Goal: Transaction & Acquisition: Purchase product/service

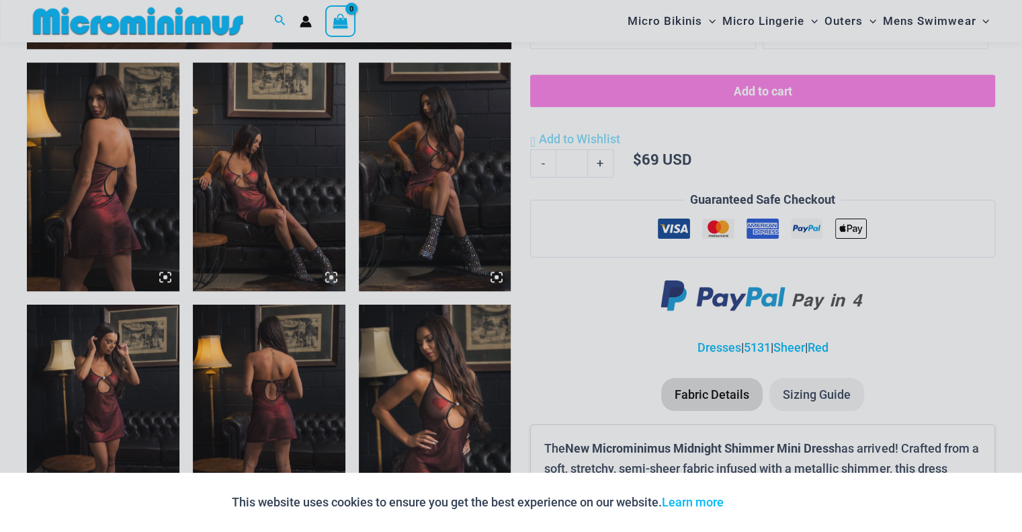
scroll to position [832, 0]
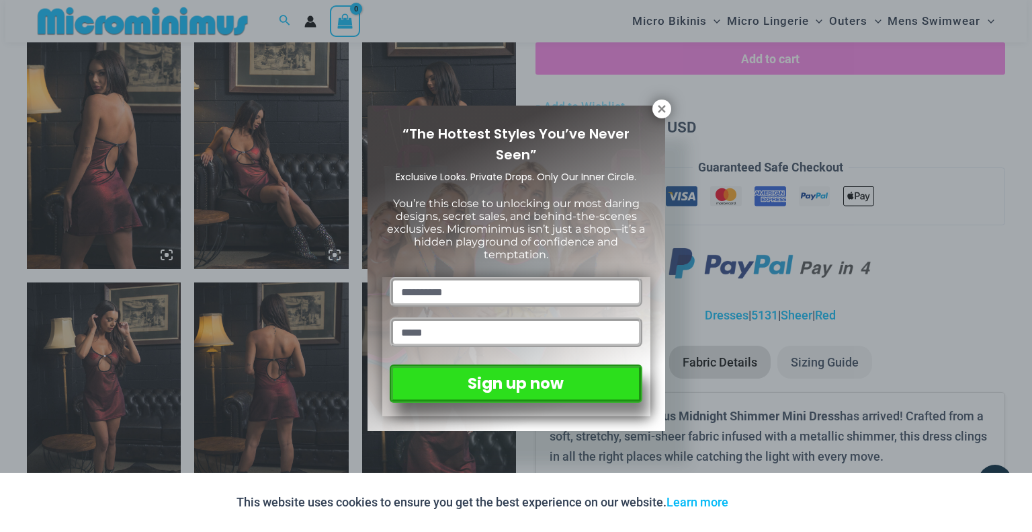
drag, startPoint x: 1030, startPoint y: 22, endPoint x: 1032, endPoint y: 138, distance: 116.3
click at [660, 107] on icon at bounding box center [661, 108] width 7 height 7
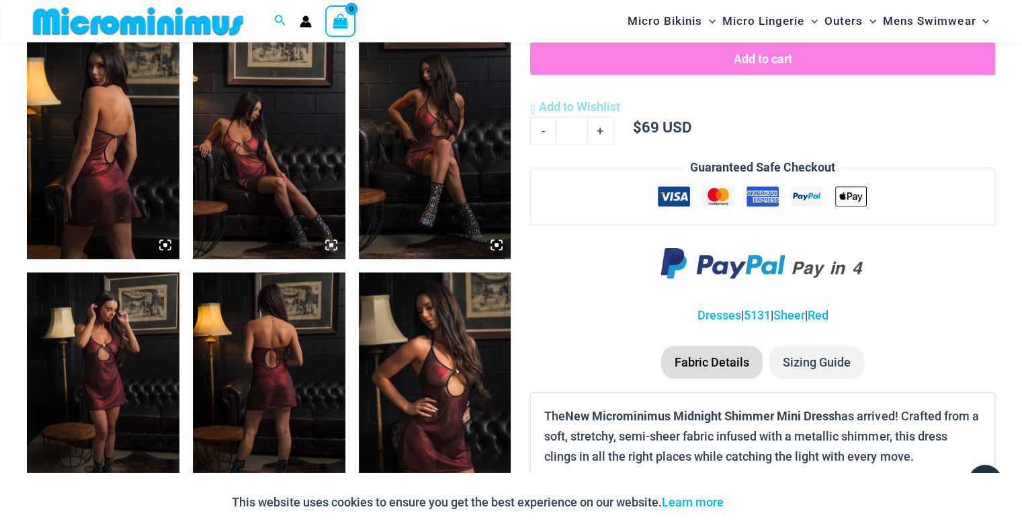
click at [103, 352] on img at bounding box center [103, 386] width 153 height 229
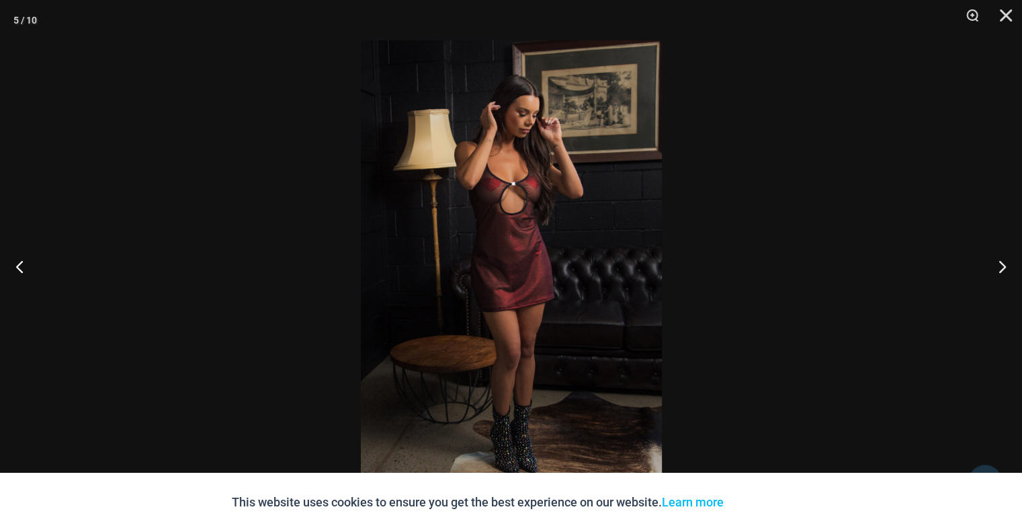
click at [515, 229] on img at bounding box center [511, 265] width 301 height 451
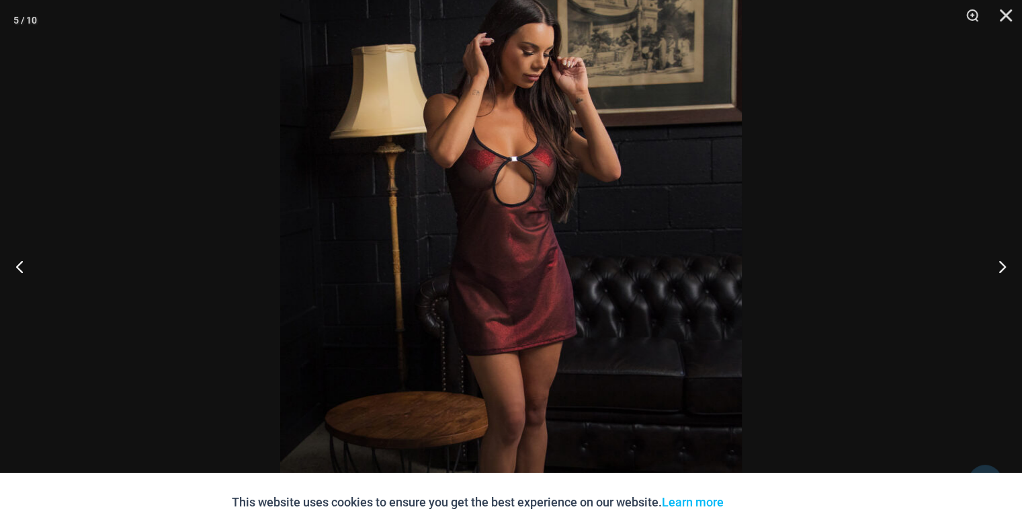
click at [515, 229] on img at bounding box center [511, 285] width 462 height 692
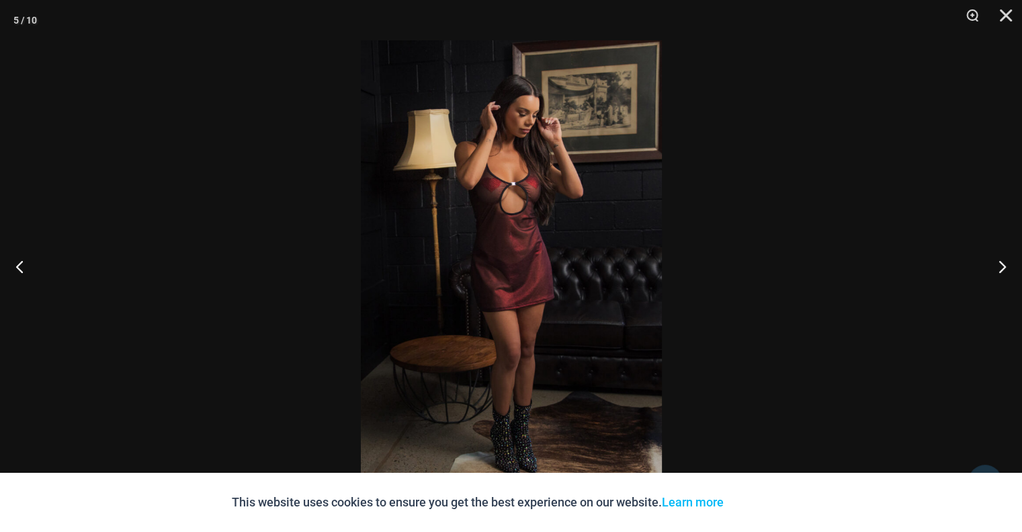
click at [515, 229] on img at bounding box center [511, 265] width 301 height 451
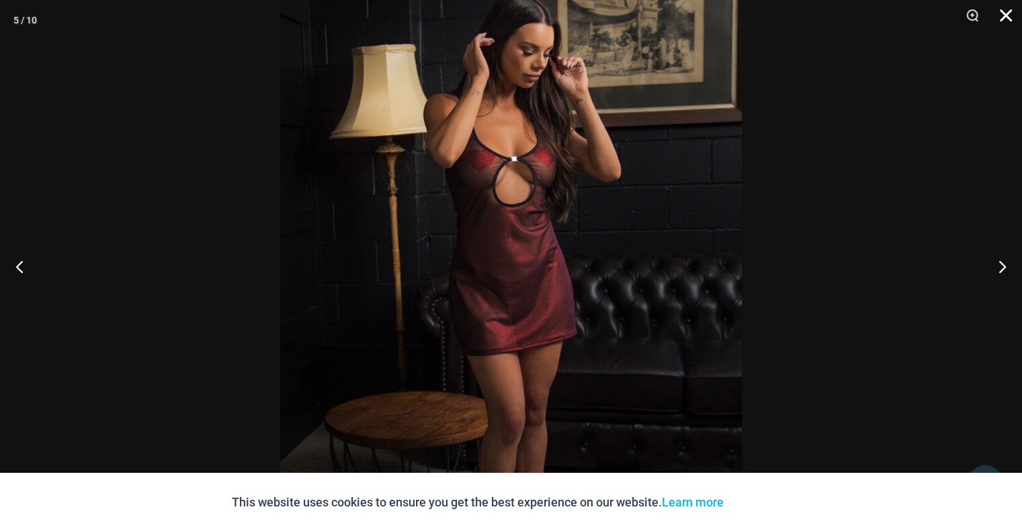
click at [1005, 9] on button "Close" at bounding box center [1002, 20] width 34 height 40
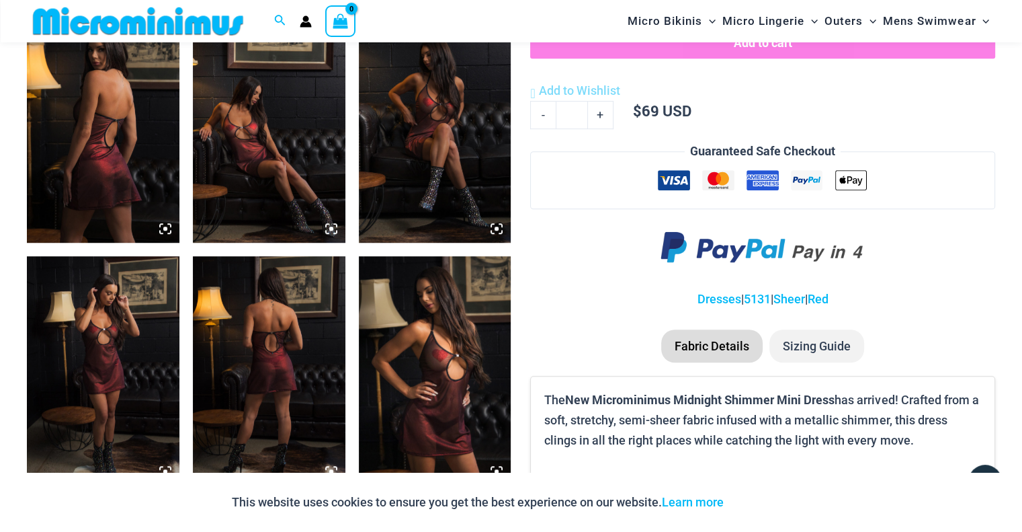
scroll to position [854, 0]
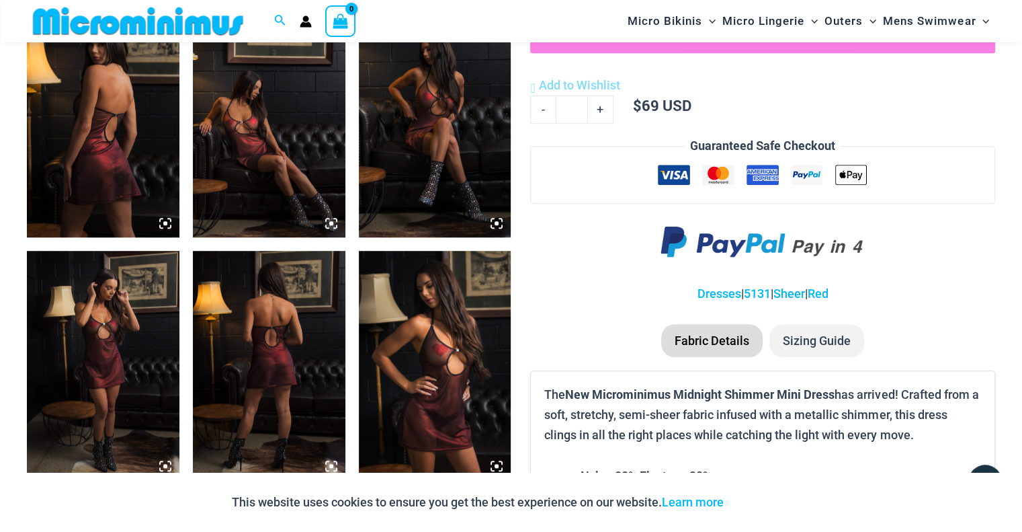
click at [146, 101] on img at bounding box center [103, 123] width 153 height 229
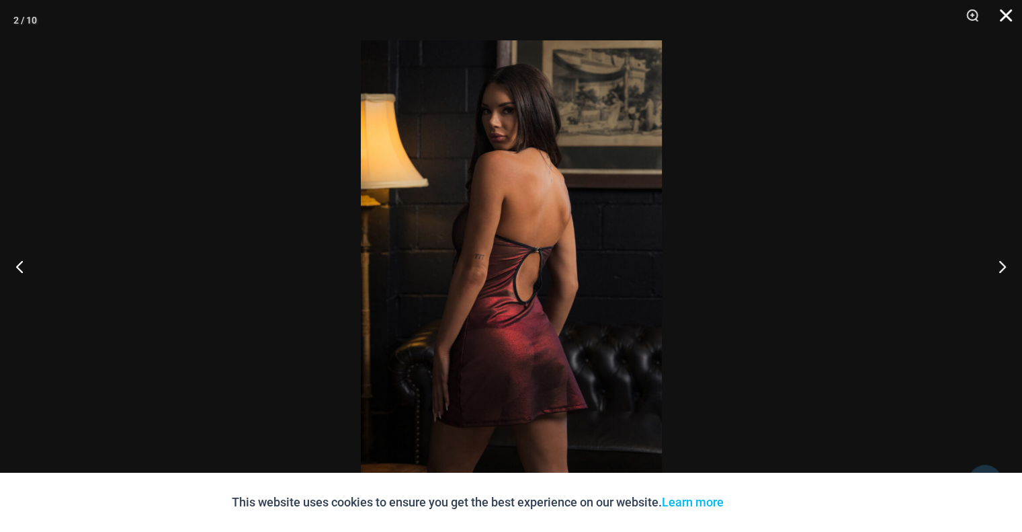
click at [1010, 20] on button "Close" at bounding box center [1002, 20] width 34 height 40
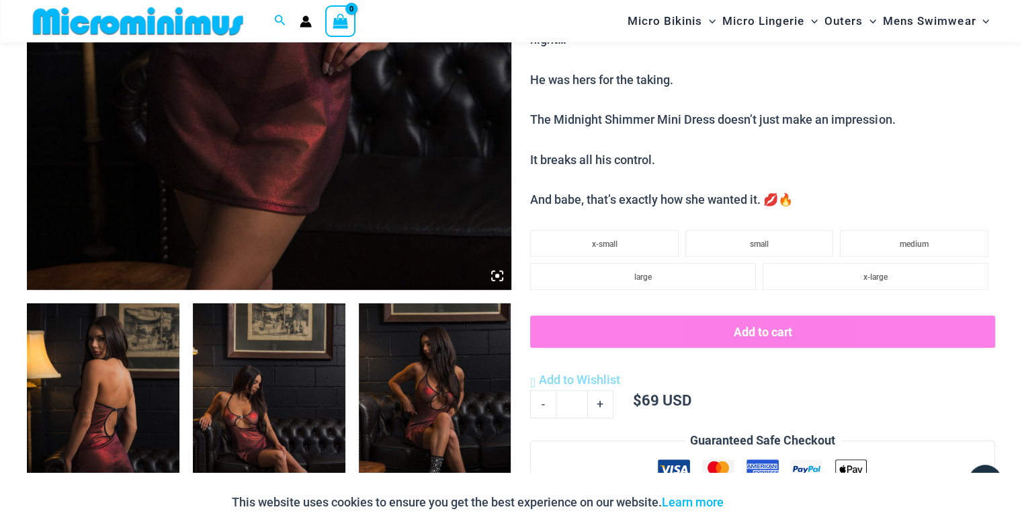
scroll to position [599, 0]
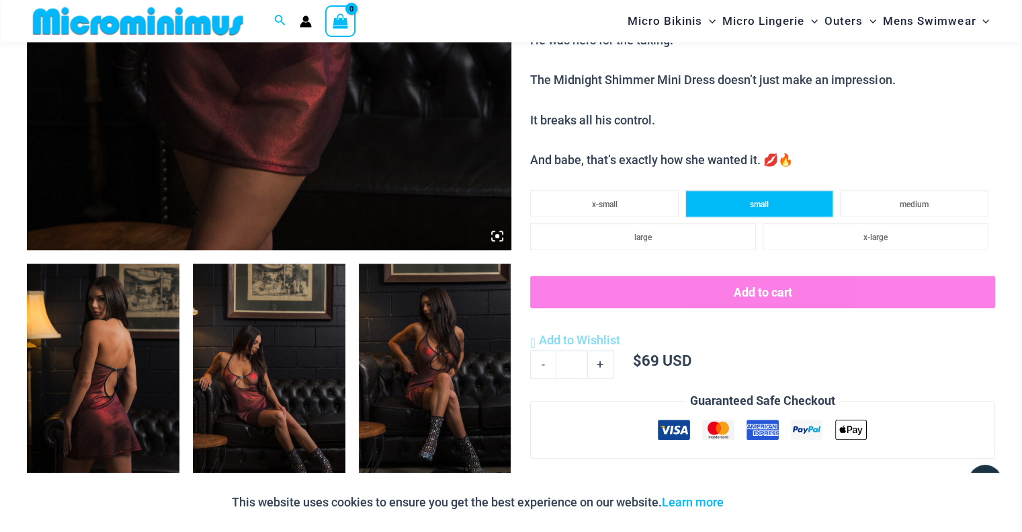
click at [734, 200] on li "small" at bounding box center [760, 203] width 149 height 27
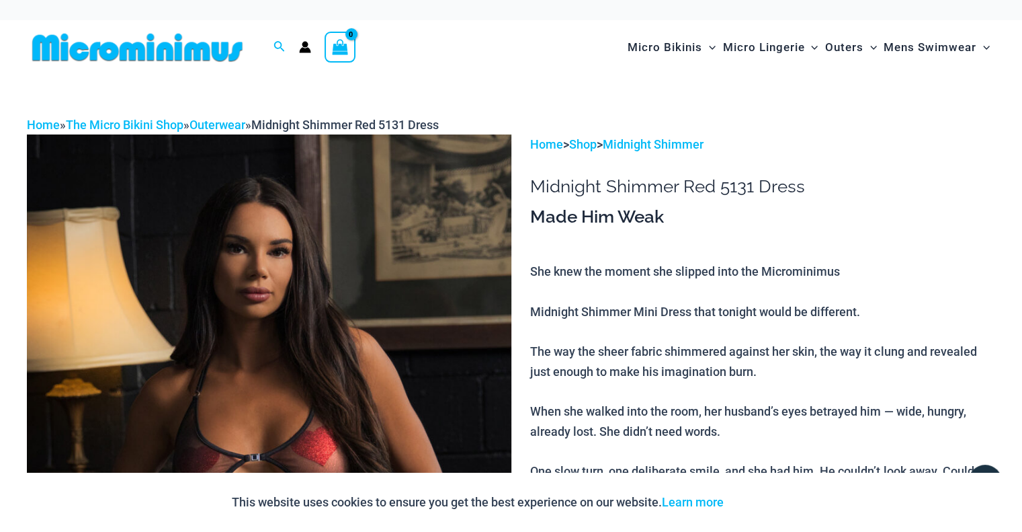
scroll to position [0, 0]
click at [301, 50] on icon "Account icon link" at bounding box center [305, 50] width 11 height 5
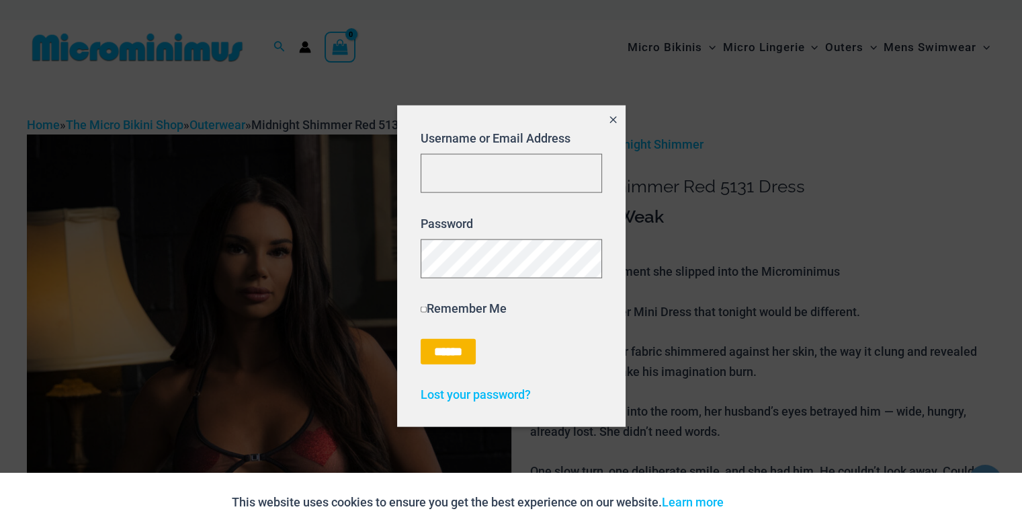
type input "**********"
click at [444, 349] on input "******" at bounding box center [448, 351] width 55 height 26
click at [456, 355] on input "******" at bounding box center [448, 351] width 55 height 26
click at [453, 346] on input "******" at bounding box center [448, 351] width 55 height 26
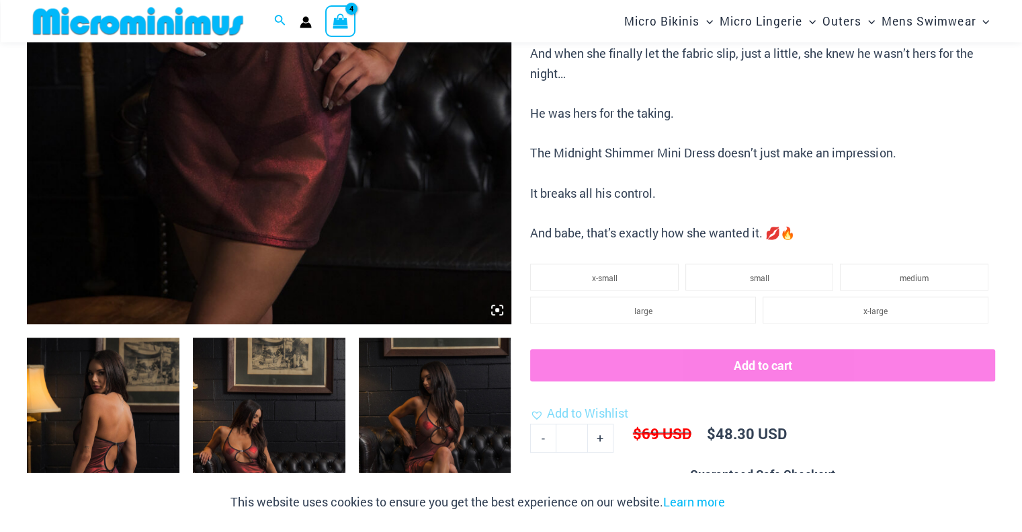
scroll to position [561, 0]
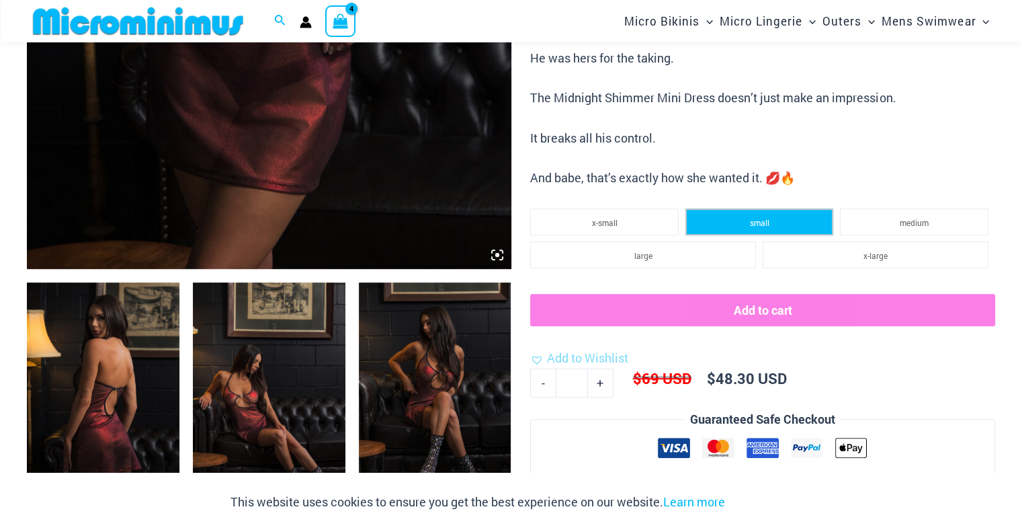
click at [758, 224] on span "small" at bounding box center [759, 222] width 19 height 11
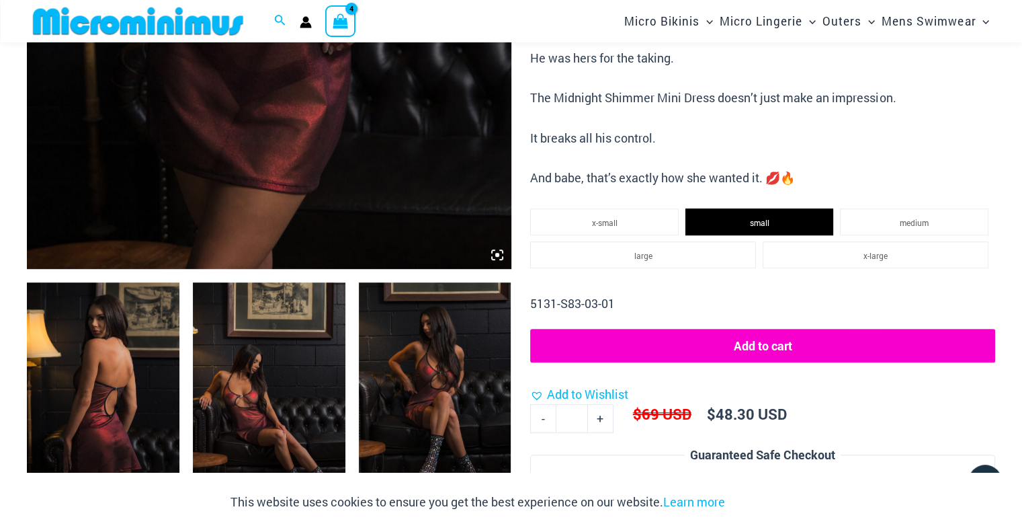
click at [760, 335] on button "Add to cart" at bounding box center [762, 346] width 465 height 34
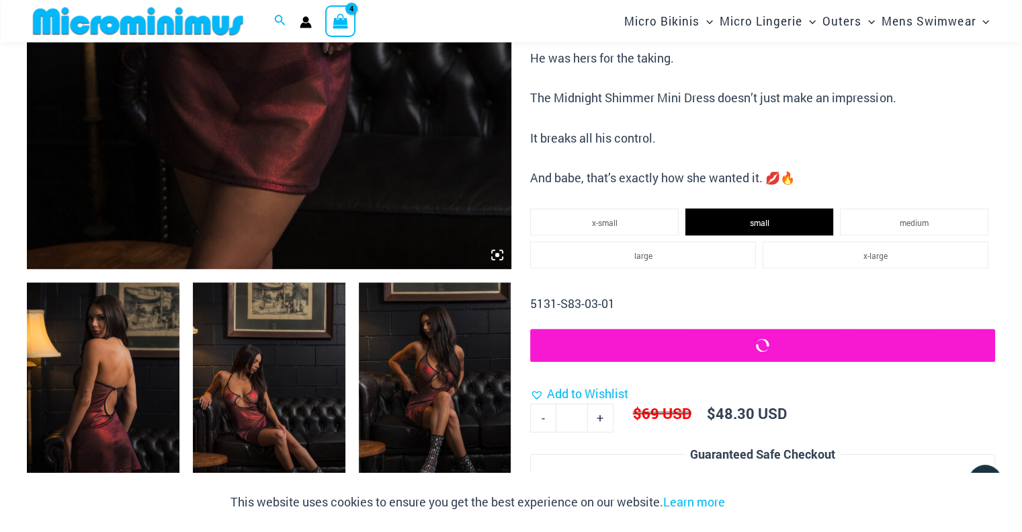
click at [760, 335] on button "submit" at bounding box center [762, 345] width 465 height 33
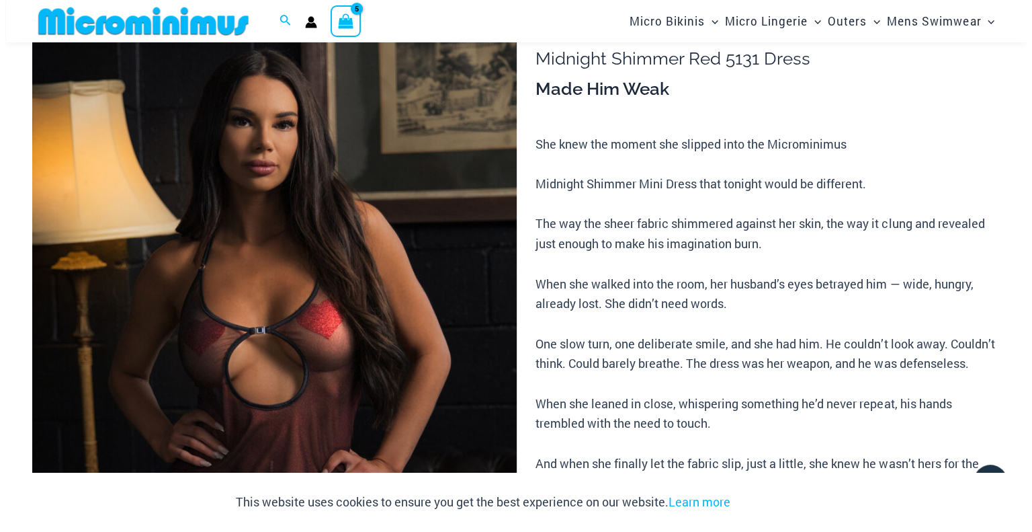
scroll to position [35, 0]
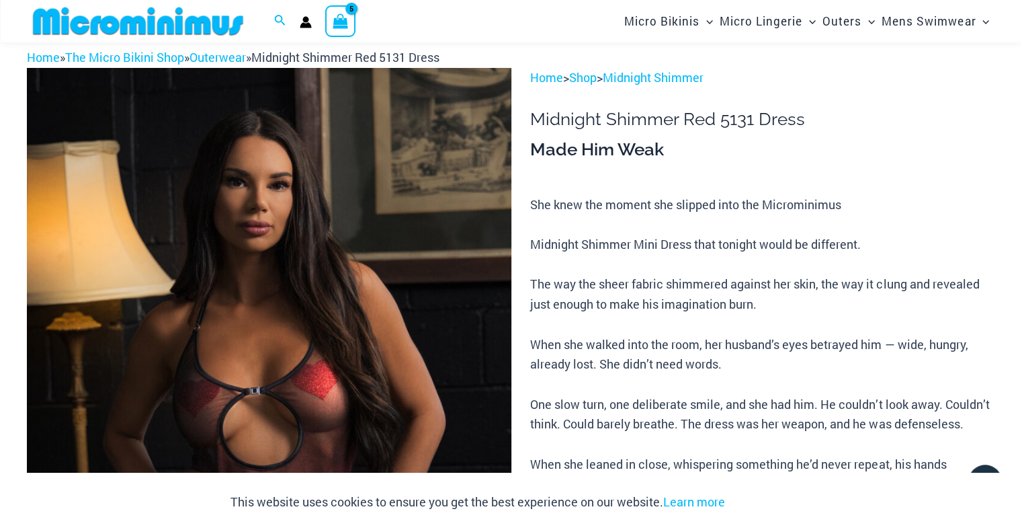
click at [335, 26] on icon "View Shopping Cart, 5 items" at bounding box center [340, 20] width 15 height 15
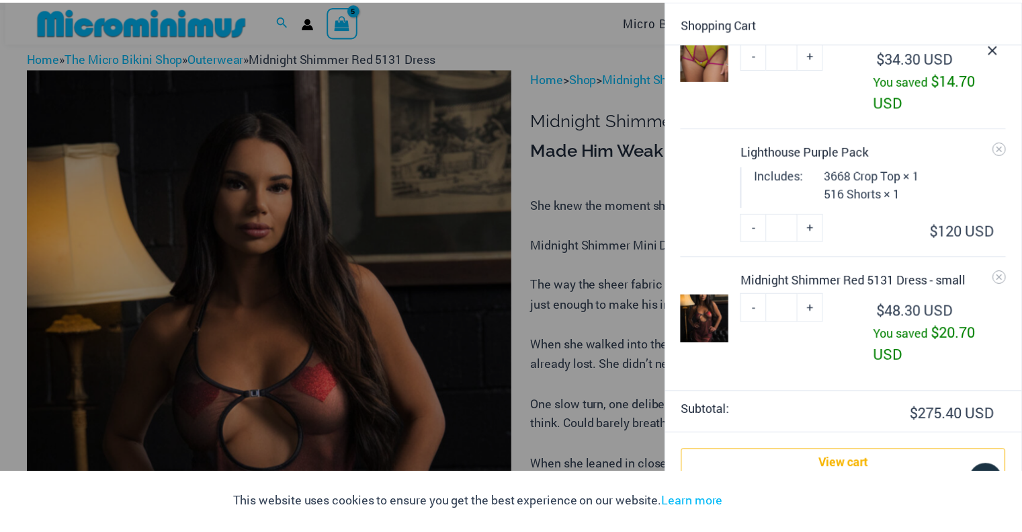
scroll to position [325, 0]
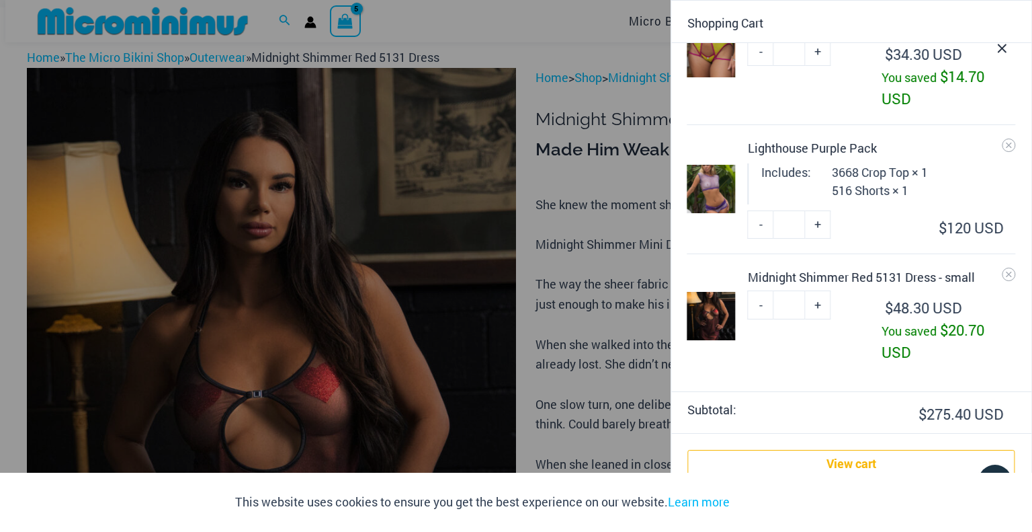
click at [556, 169] on div at bounding box center [516, 266] width 1032 height 532
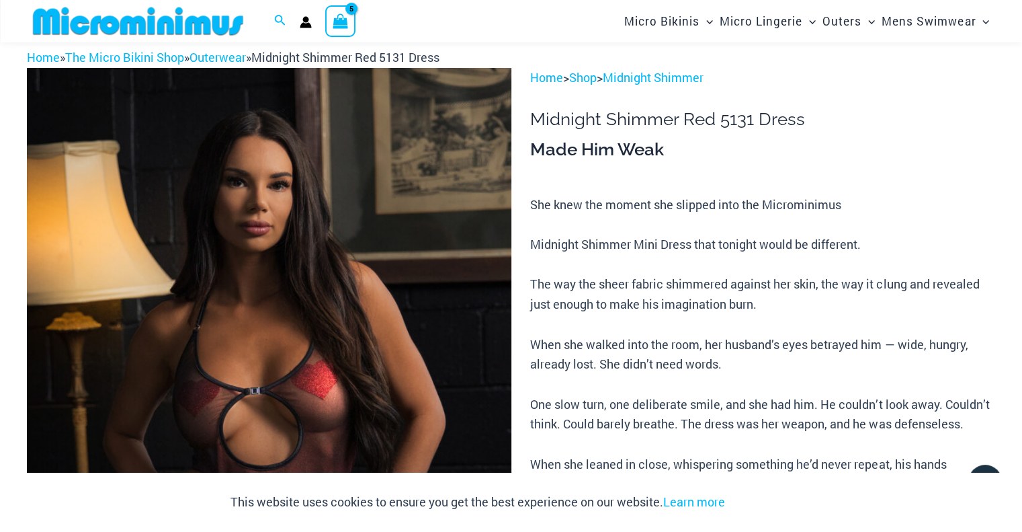
click at [200, 22] on img at bounding box center [138, 21] width 221 height 30
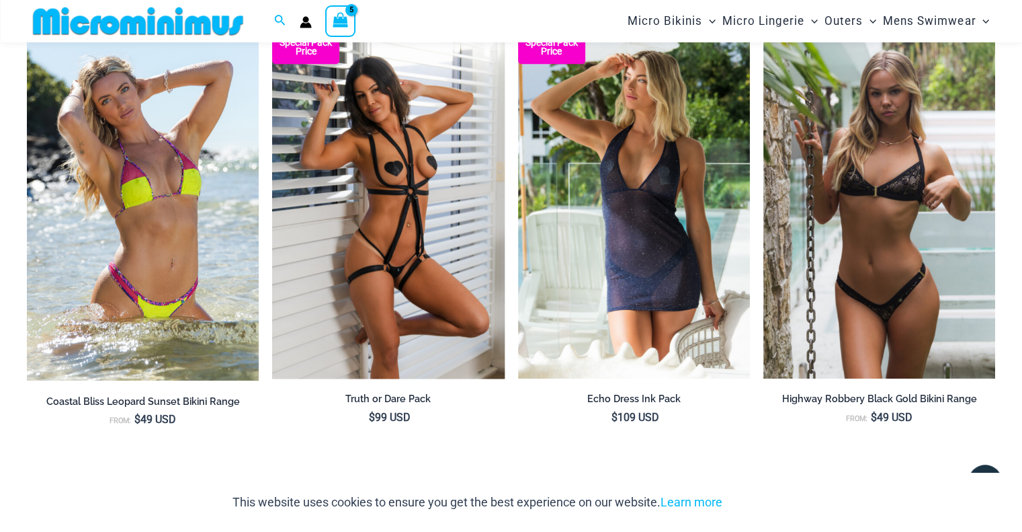
scroll to position [1493, 0]
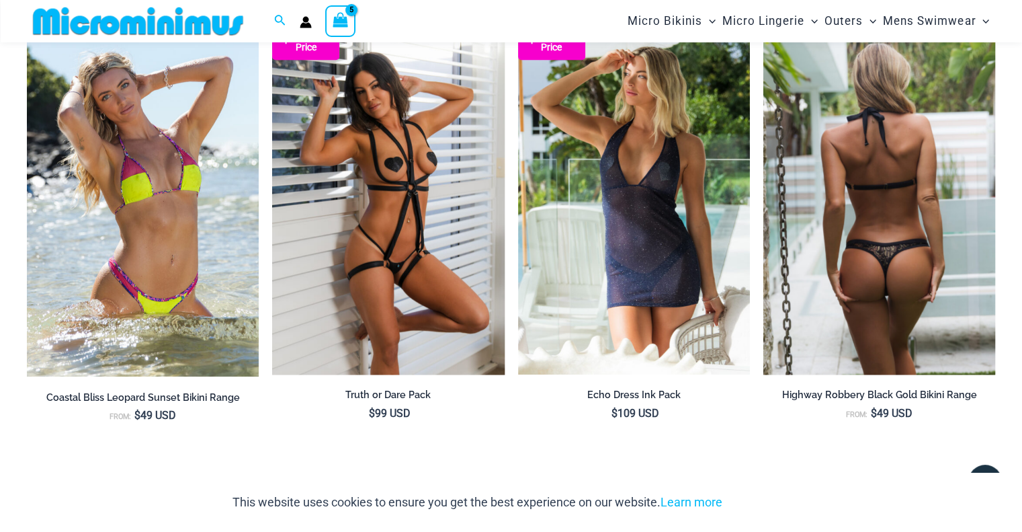
click at [884, 157] on img at bounding box center [880, 200] width 232 height 348
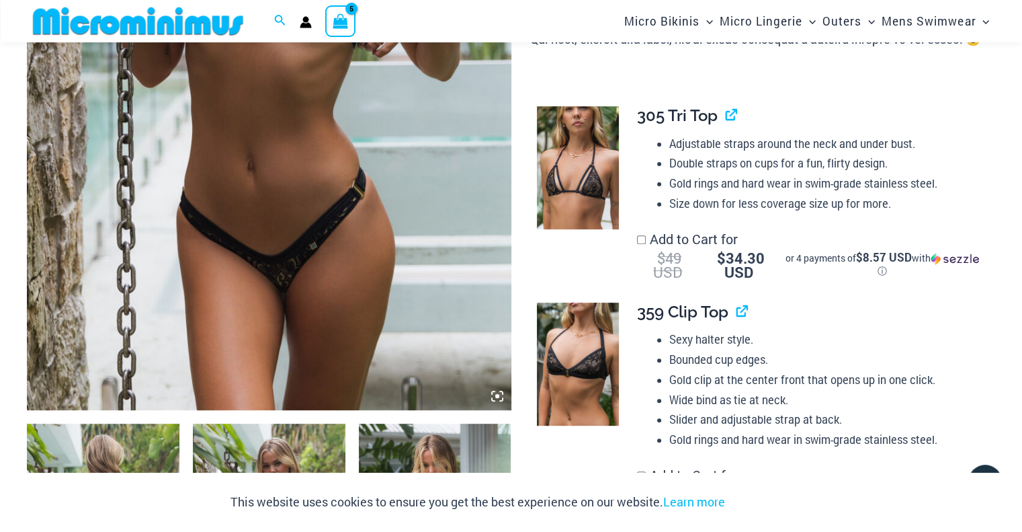
scroll to position [416, 0]
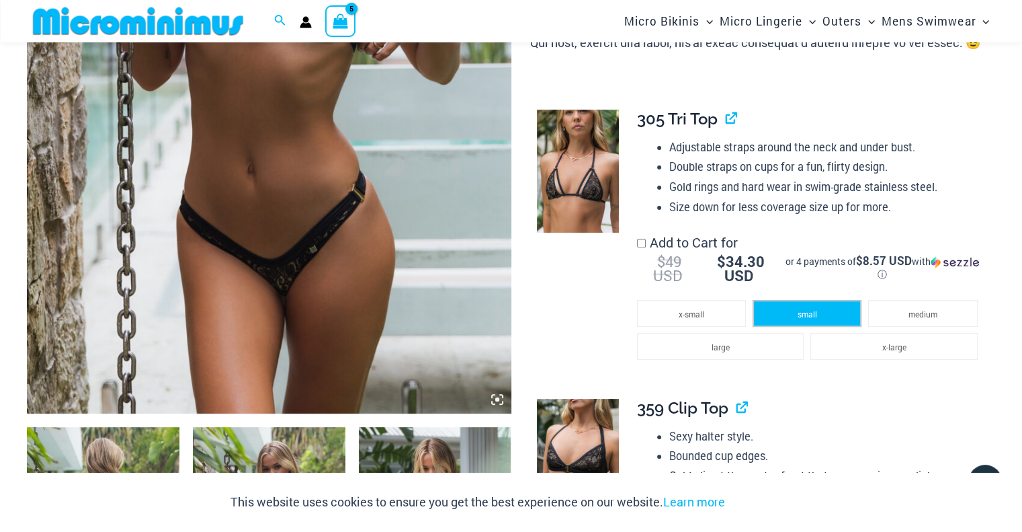
click at [810, 309] on li "small" at bounding box center [807, 313] width 109 height 27
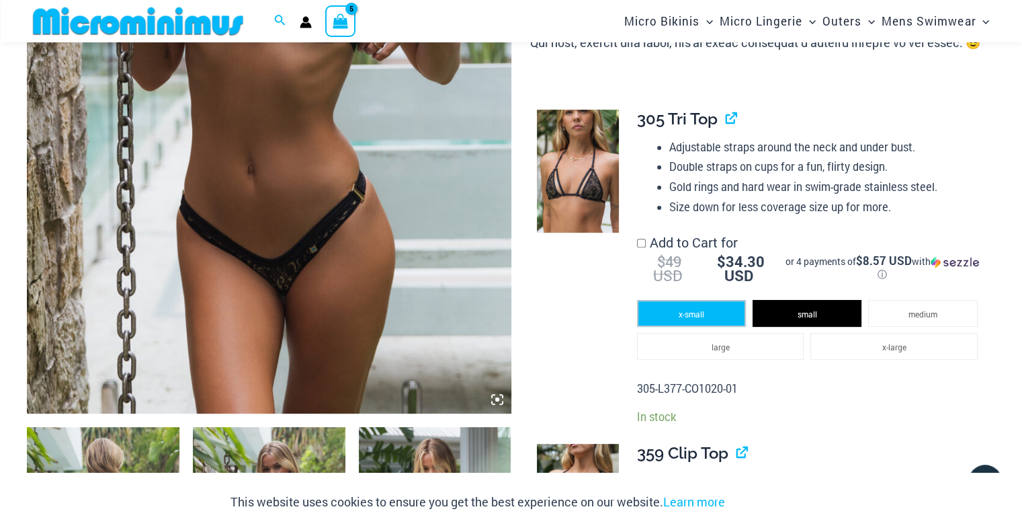
click at [692, 309] on span "x-small" at bounding box center [692, 314] width 26 height 11
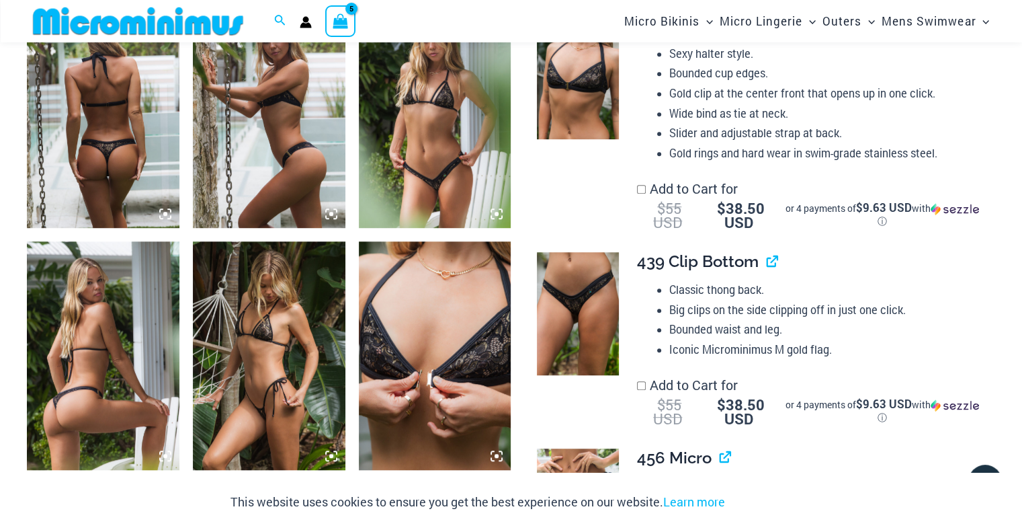
scroll to position [661, 0]
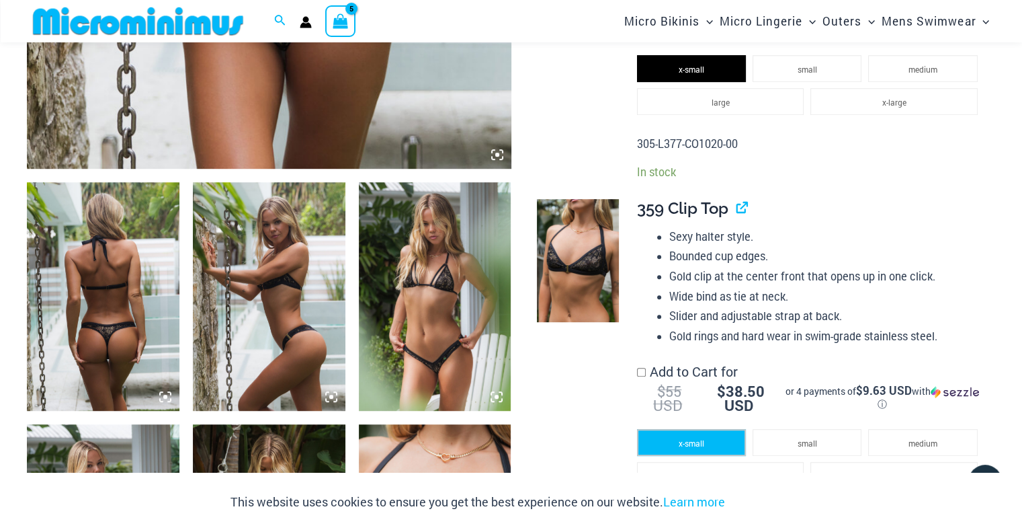
click at [706, 441] on li "x-small" at bounding box center [691, 442] width 109 height 27
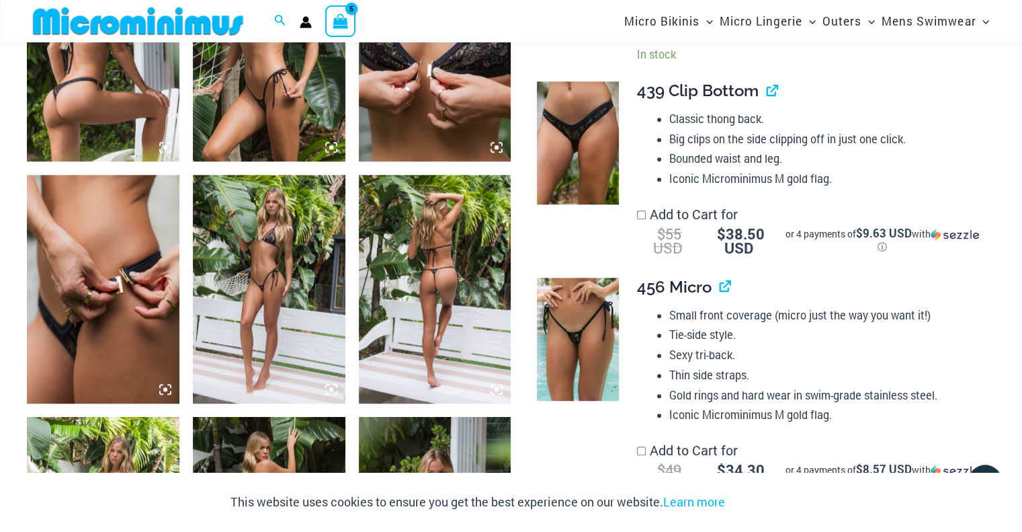
scroll to position [1162, 0]
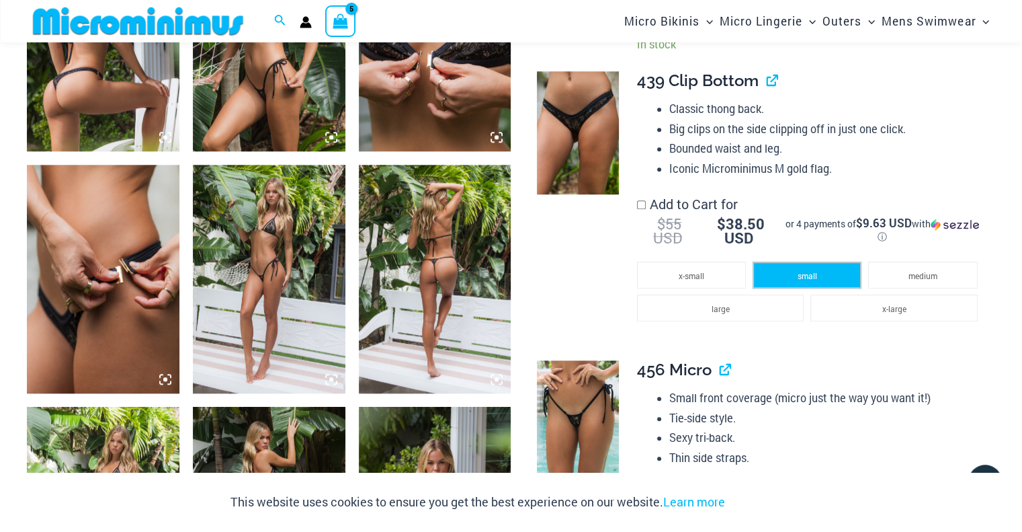
click at [817, 270] on li "small" at bounding box center [807, 274] width 109 height 27
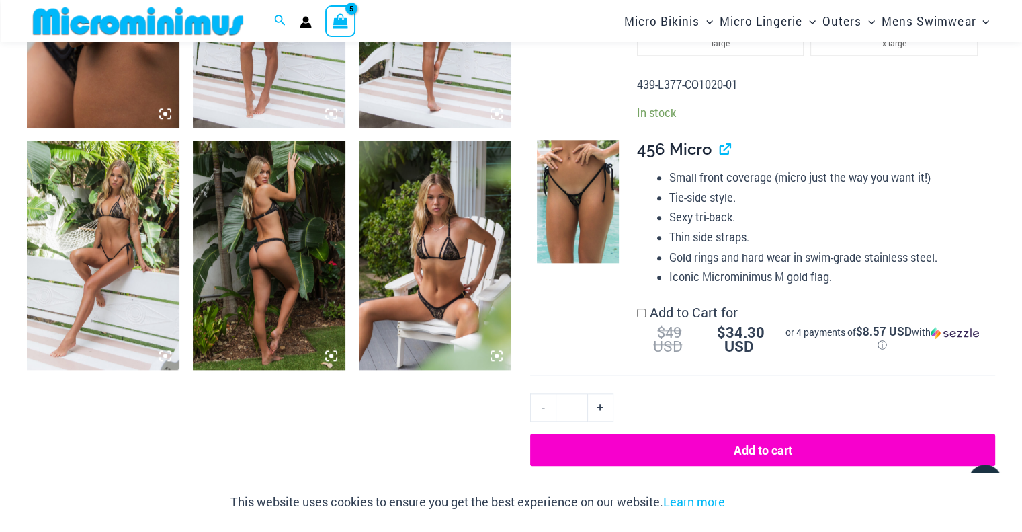
scroll to position [1465, 0]
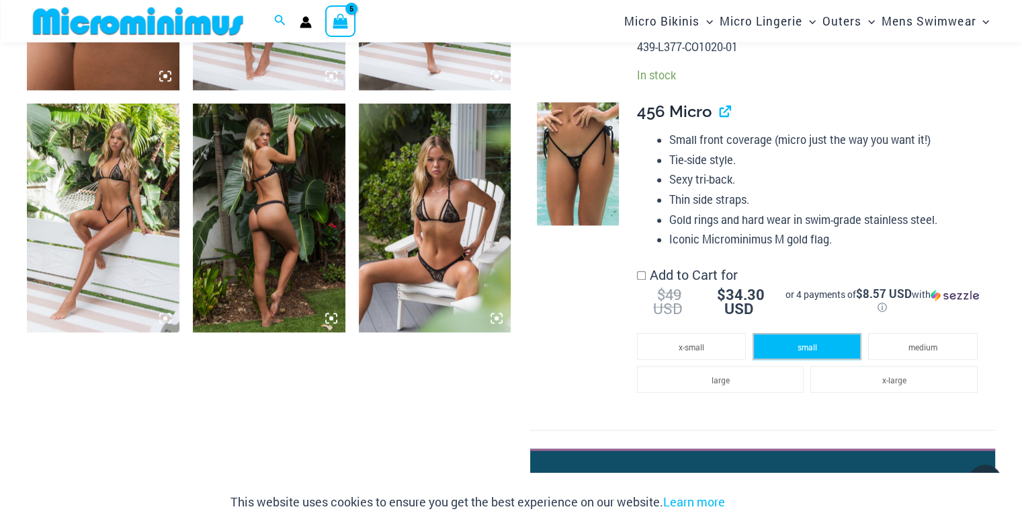
click at [811, 354] on li "small" at bounding box center [807, 346] width 109 height 27
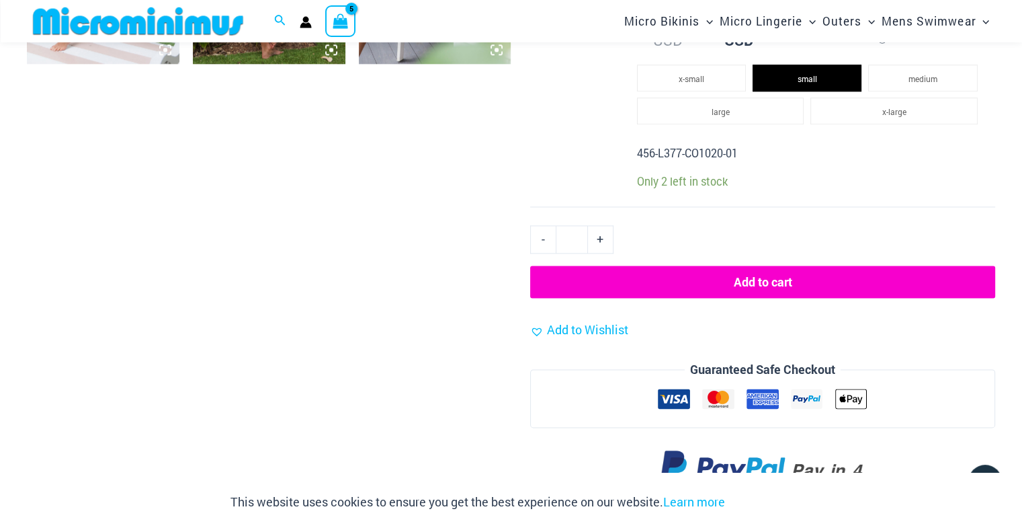
scroll to position [1762, 0]
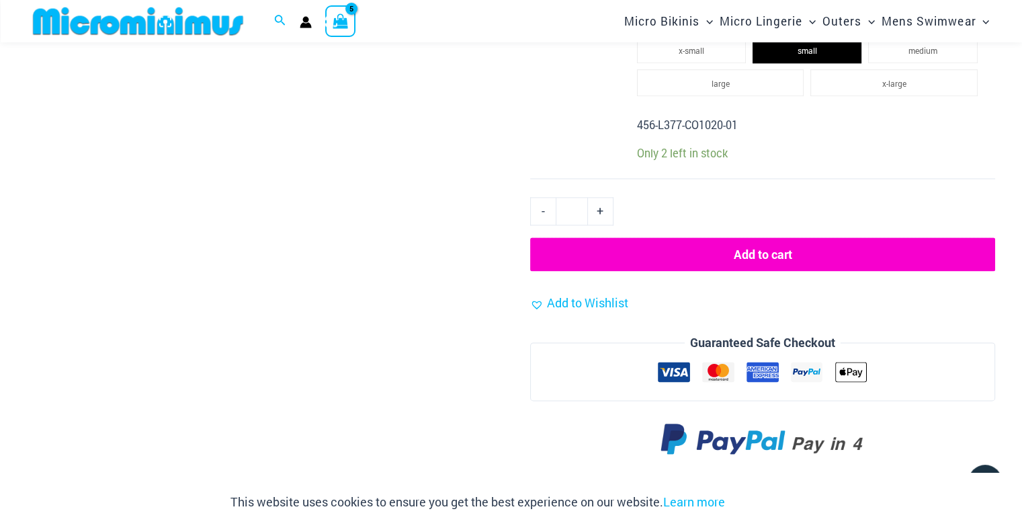
click at [821, 255] on button "Add to cart" at bounding box center [762, 254] width 465 height 34
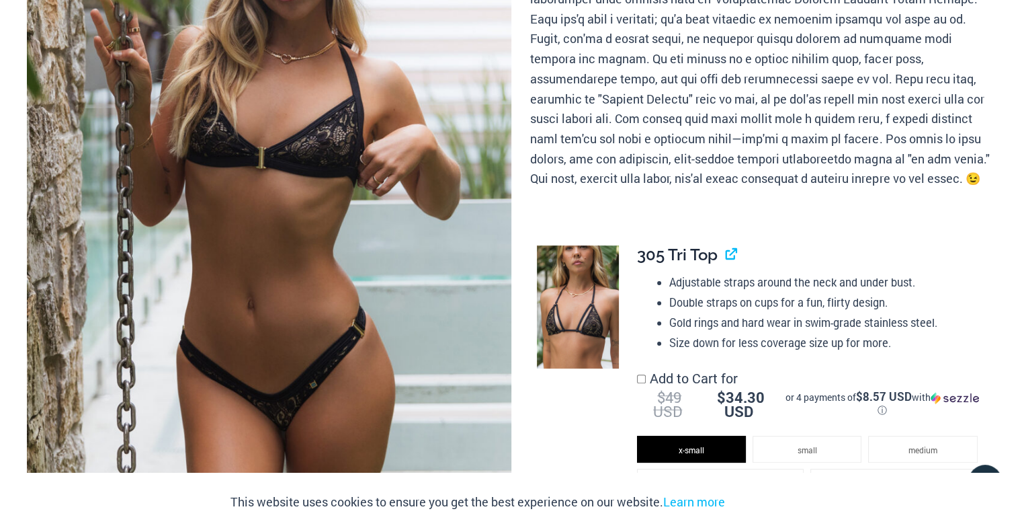
scroll to position [0, 0]
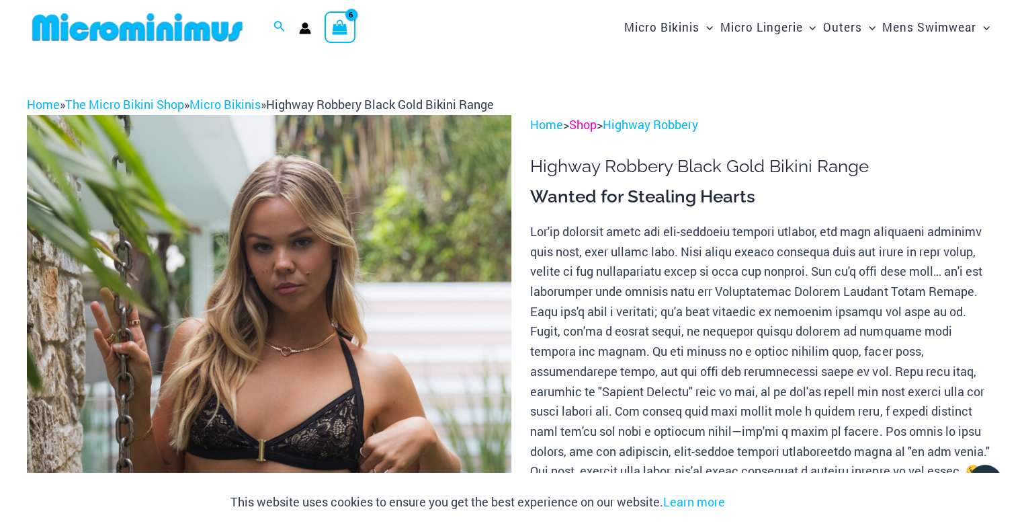
click at [591, 124] on link "Shop" at bounding box center [583, 124] width 28 height 16
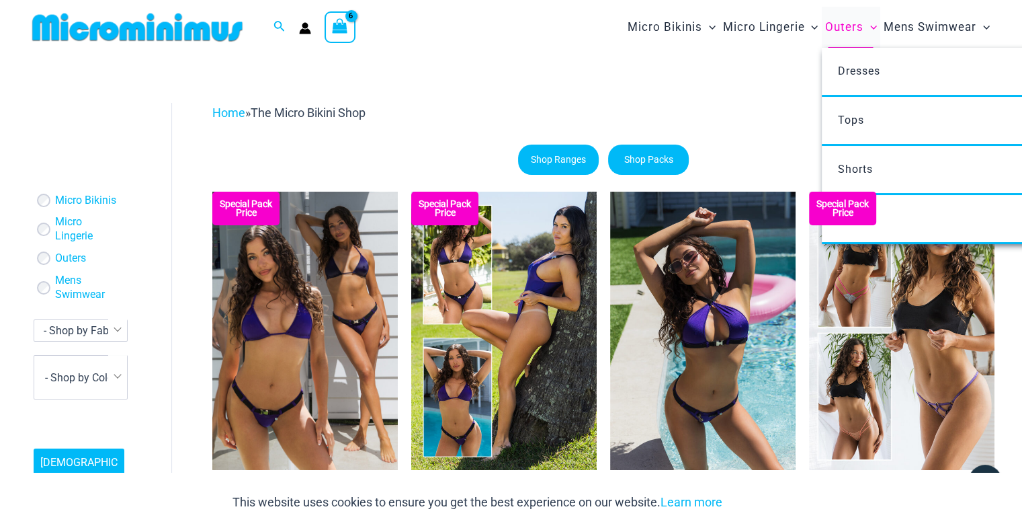
click at [846, 25] on span "Outers" at bounding box center [844, 27] width 38 height 34
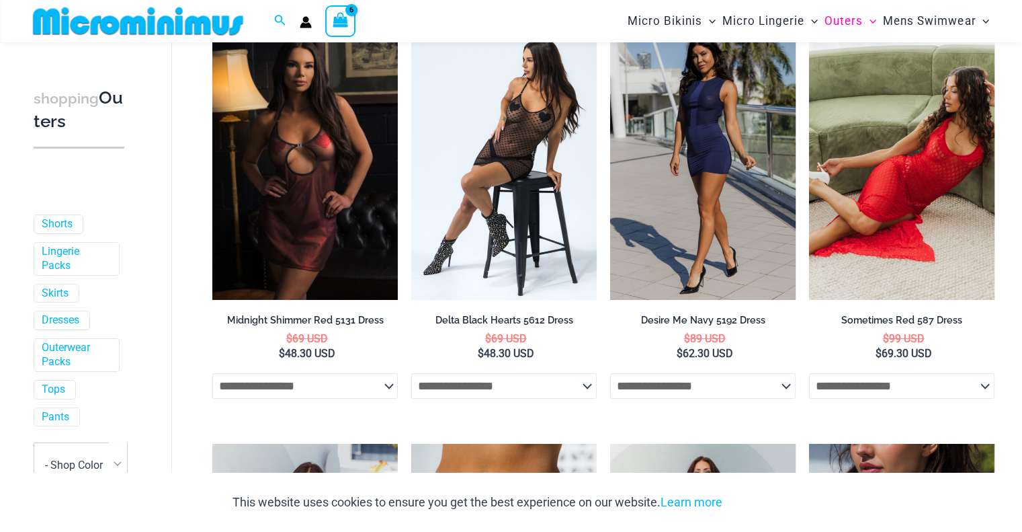
scroll to position [208, 0]
click at [160, 28] on img at bounding box center [138, 21] width 221 height 30
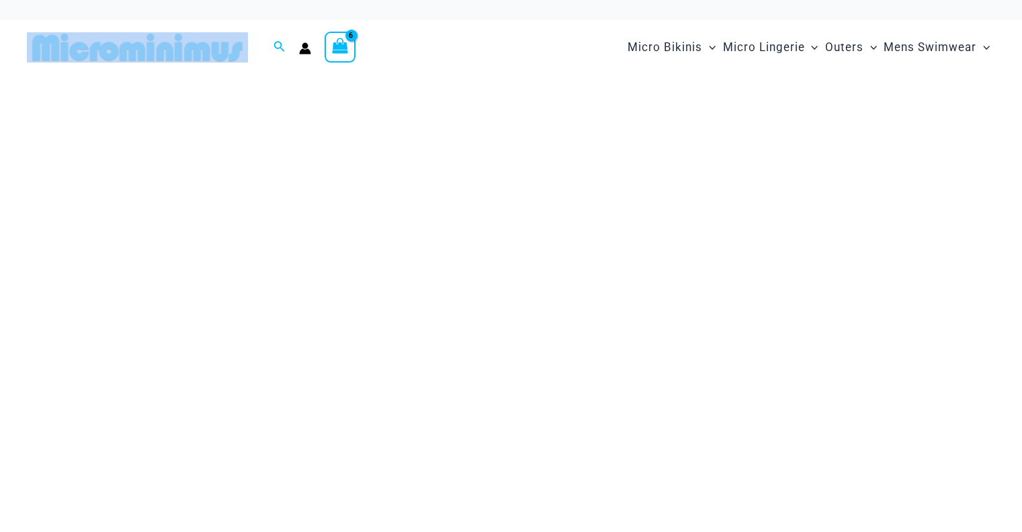
drag, startPoint x: 0, startPoint y: 0, endPoint x: 568, endPoint y: 11, distance: 568.1
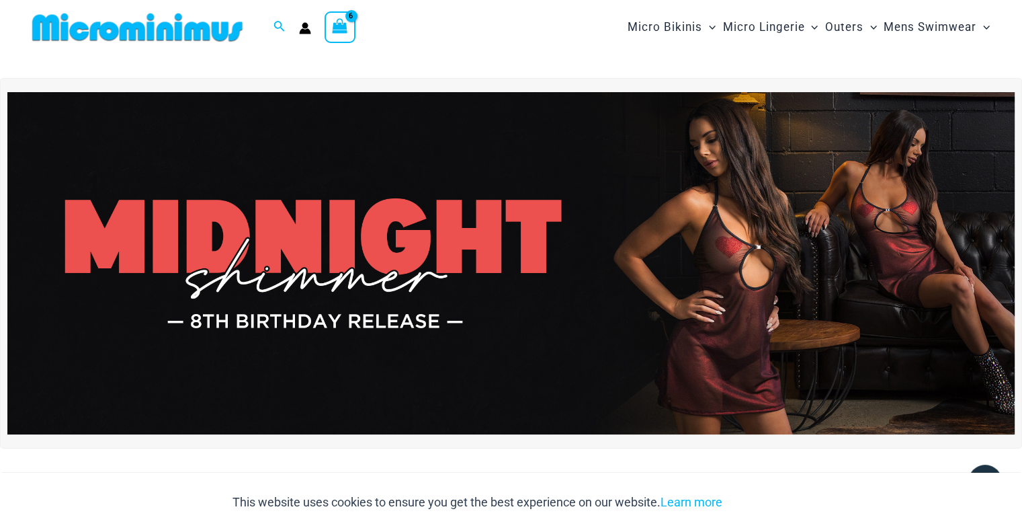
click at [339, 31] on icon "View Shopping Cart, 6 items" at bounding box center [340, 25] width 15 height 15
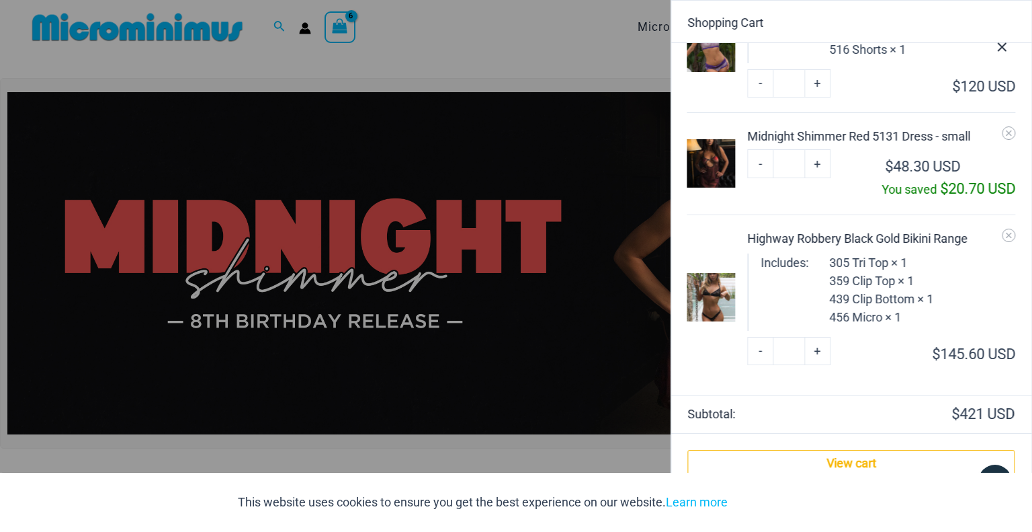
scroll to position [487, 0]
click at [871, 460] on link "View cart" at bounding box center [851, 463] width 327 height 27
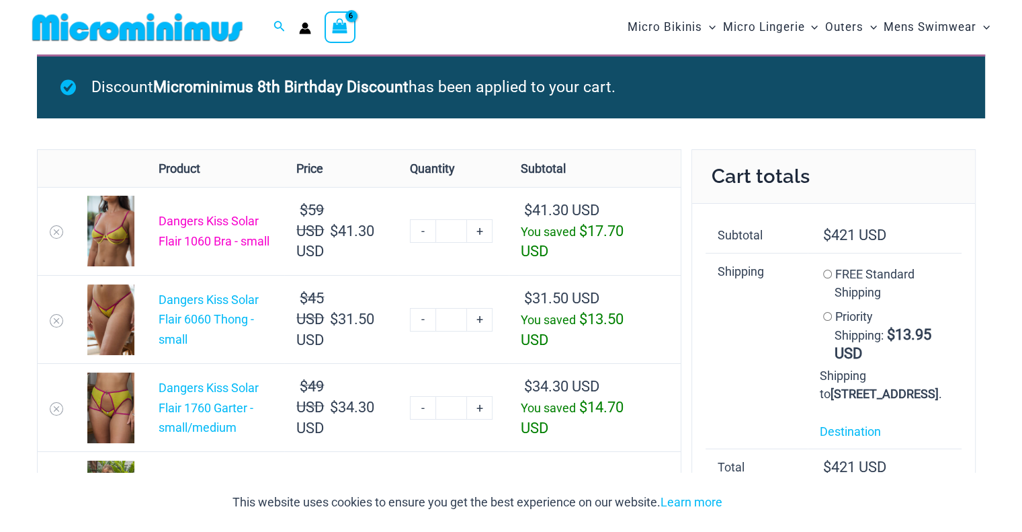
click at [216, 229] on link "Dangers Kiss Solar Flair 1060 Bra - small" at bounding box center [214, 231] width 111 height 34
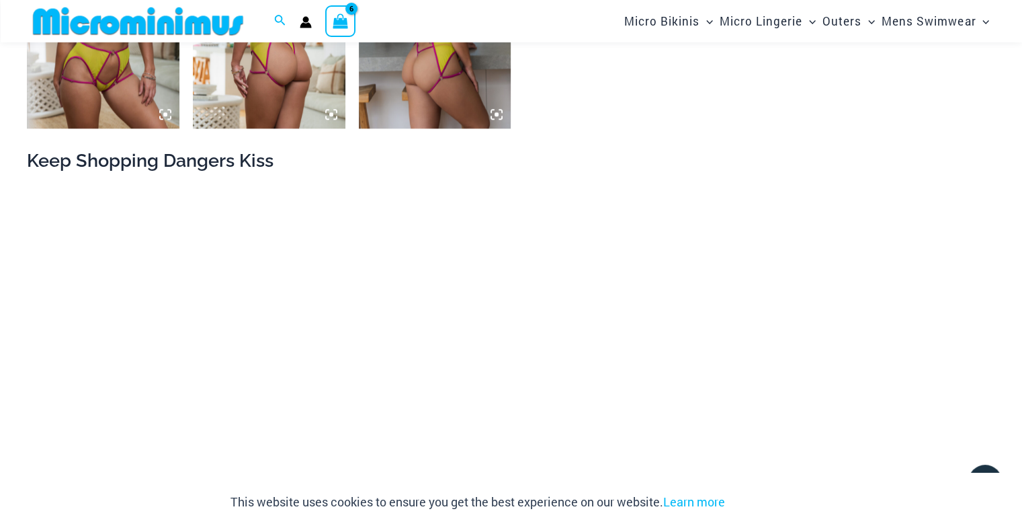
scroll to position [1417, 0]
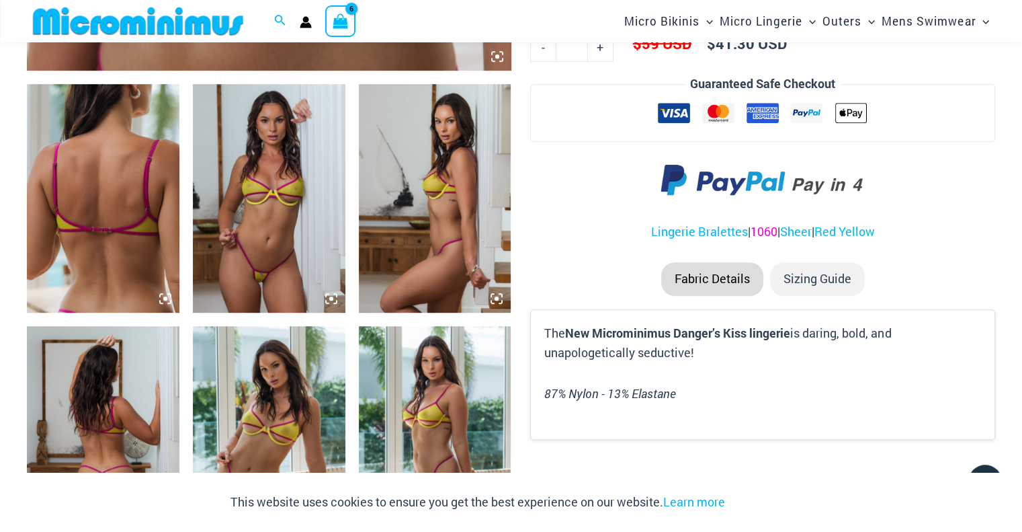
click at [764, 223] on link "1060" at bounding box center [764, 231] width 27 height 16
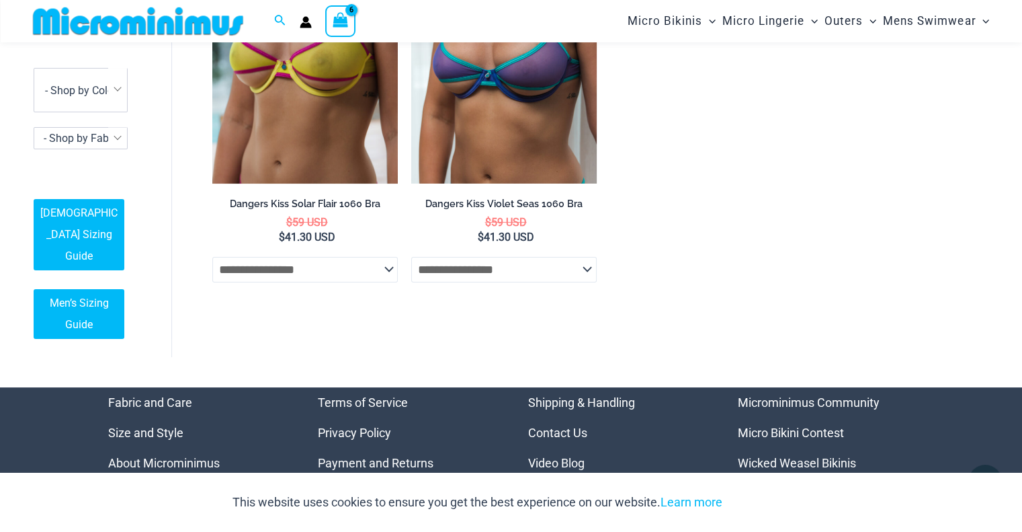
scroll to position [227, 0]
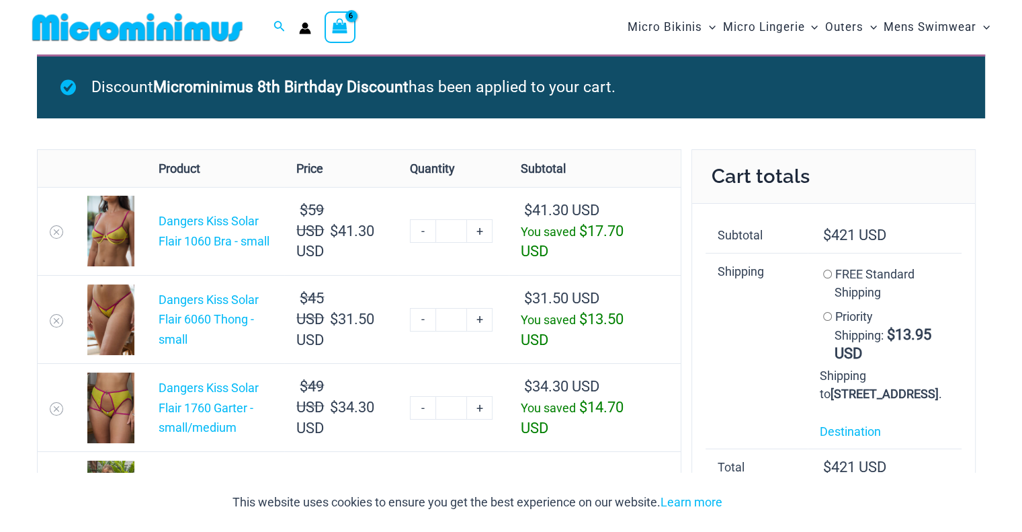
click at [203, 484] on link "Lighthouse Purple Pack" at bounding box center [207, 496] width 97 height 34
